Goal: Task Accomplishment & Management: Use online tool/utility

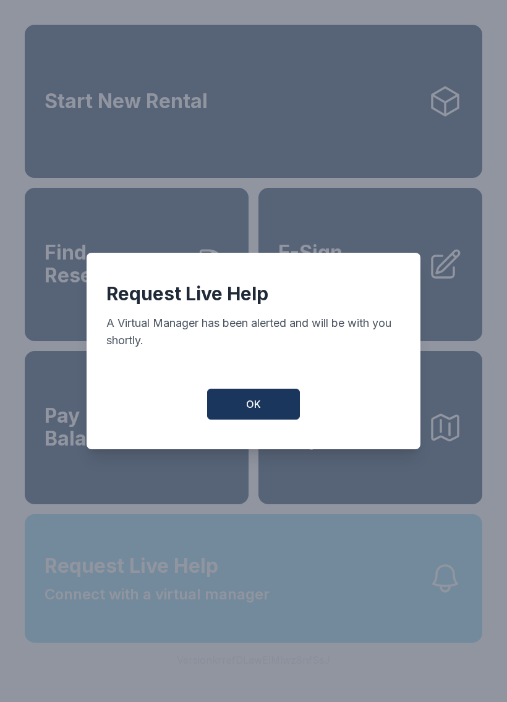
click at [264, 412] on button "OK" at bounding box center [253, 404] width 93 height 31
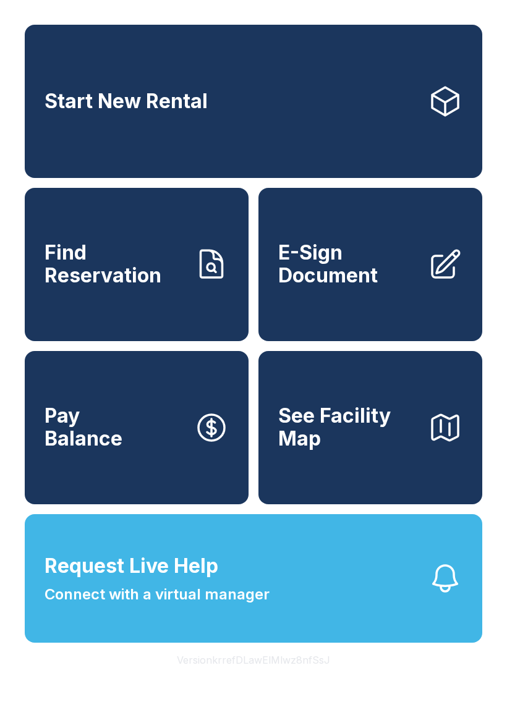
click at [365, 271] on span "E-Sign Document" at bounding box center [348, 264] width 140 height 45
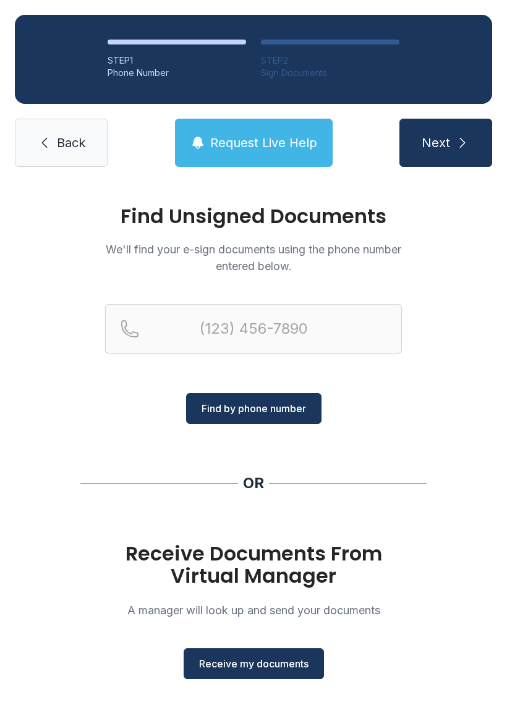
click at [247, 665] on span "Receive my documents" at bounding box center [253, 663] width 109 height 15
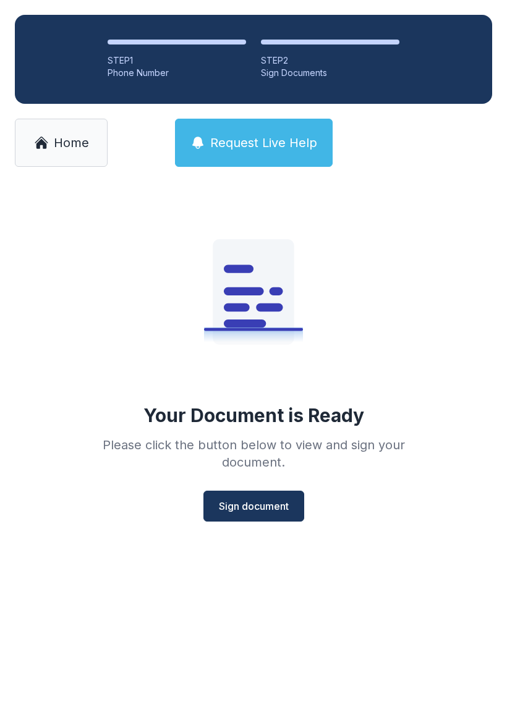
click at [243, 510] on span "Sign document" at bounding box center [254, 506] width 70 height 15
click at [253, 504] on span "Sign document" at bounding box center [254, 506] width 70 height 15
click at [61, 126] on link "Home" at bounding box center [61, 143] width 93 height 48
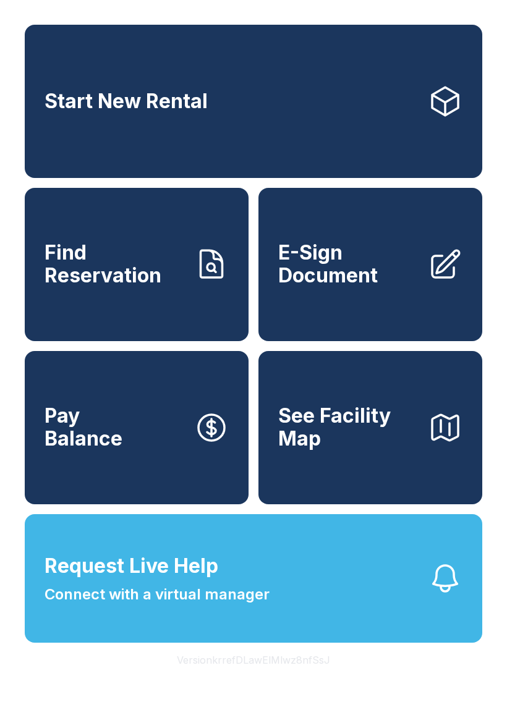
click at [350, 284] on span "E-Sign Document" at bounding box center [348, 264] width 140 height 45
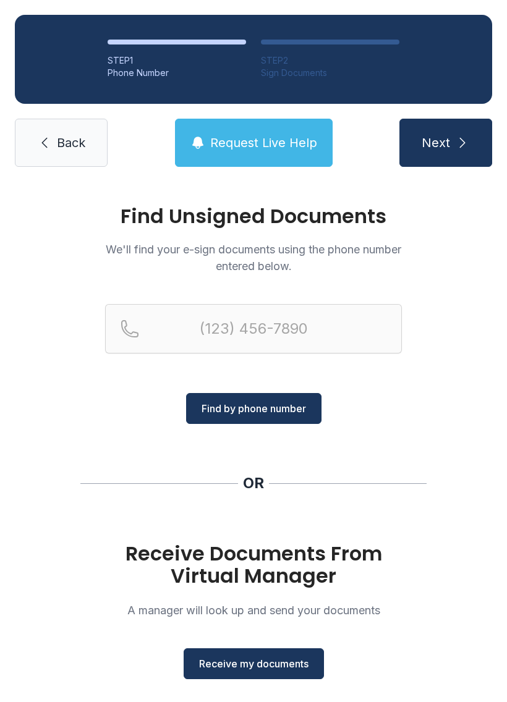
click at [264, 663] on span "Receive my documents" at bounding box center [253, 663] width 109 height 15
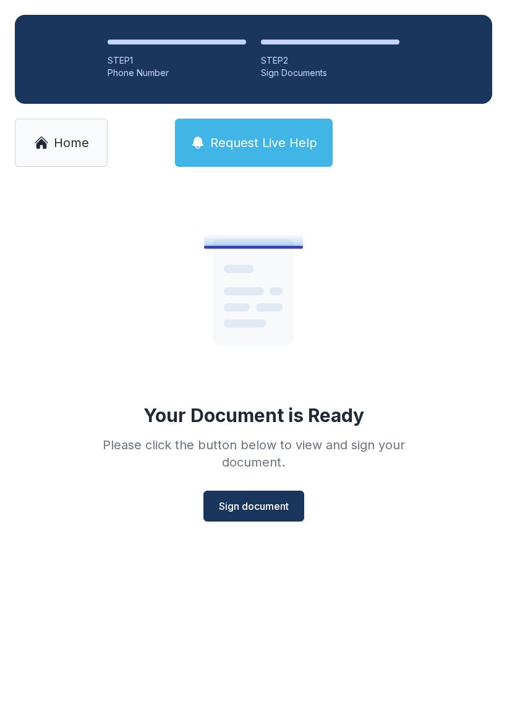
click at [258, 504] on span "Sign document" at bounding box center [254, 506] width 70 height 15
